Goal: Transaction & Acquisition: Obtain resource

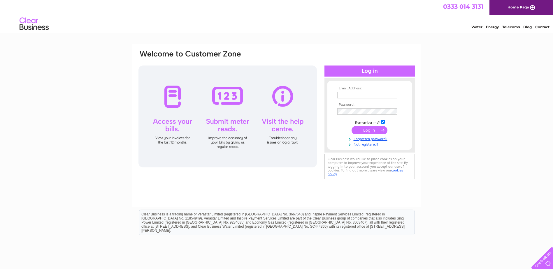
click at [352, 96] on input "text" at bounding box center [367, 95] width 60 height 6
click at [473, 99] on div "Email Address: Password:" at bounding box center [276, 175] width 553 height 263
click at [370, 94] on input "text" at bounding box center [367, 95] width 60 height 6
type input "accounts@enerpro.co.uk"
click at [380, 129] on input "submit" at bounding box center [370, 131] width 36 height 8
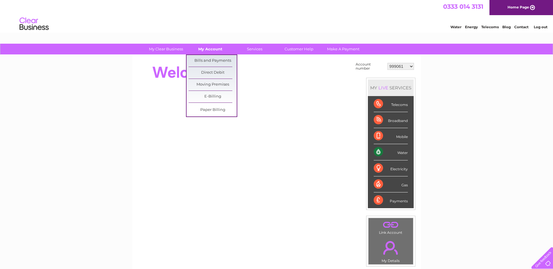
click at [212, 48] on link "My Account" at bounding box center [210, 49] width 48 height 11
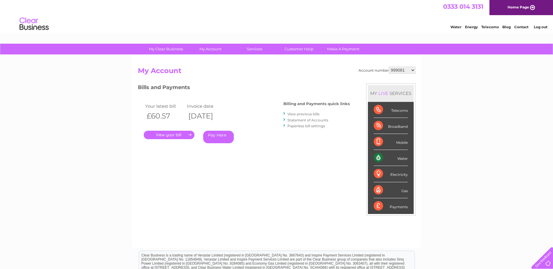
click at [178, 137] on link "." at bounding box center [169, 135] width 51 height 8
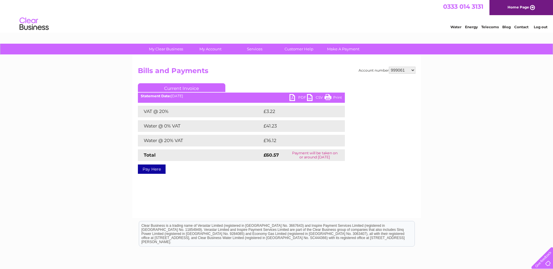
click at [299, 97] on link "PDF" at bounding box center [297, 98] width 17 height 8
click at [414, 70] on select "999061 30291024" at bounding box center [402, 70] width 27 height 7
select select "30291024"
click at [389, 67] on select "999061 30291024" at bounding box center [402, 70] width 27 height 7
click at [296, 98] on link "PDF" at bounding box center [297, 98] width 17 height 8
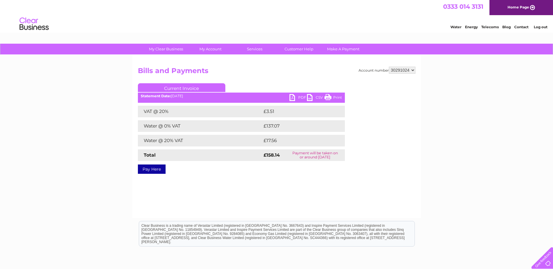
click at [413, 69] on select "999061 30291024" at bounding box center [402, 70] width 27 height 7
select select "999061"
click at [389, 67] on select "999061 30291024" at bounding box center [402, 70] width 27 height 7
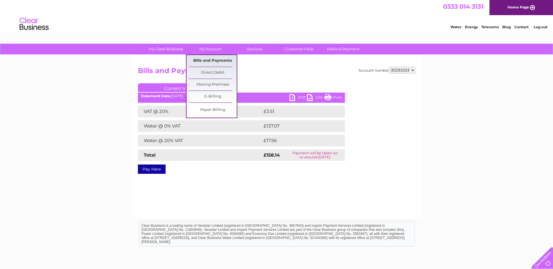
click at [214, 60] on link "Bills and Payments" at bounding box center [213, 61] width 48 height 12
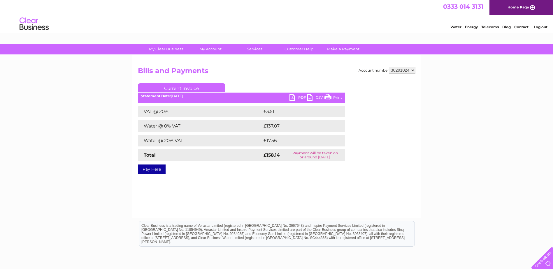
click at [413, 69] on select "999061 30291024" at bounding box center [402, 70] width 27 height 7
select select "999061"
click at [389, 67] on select "999061 30291024" at bounding box center [402, 70] width 27 height 7
